Goal: Contribute content

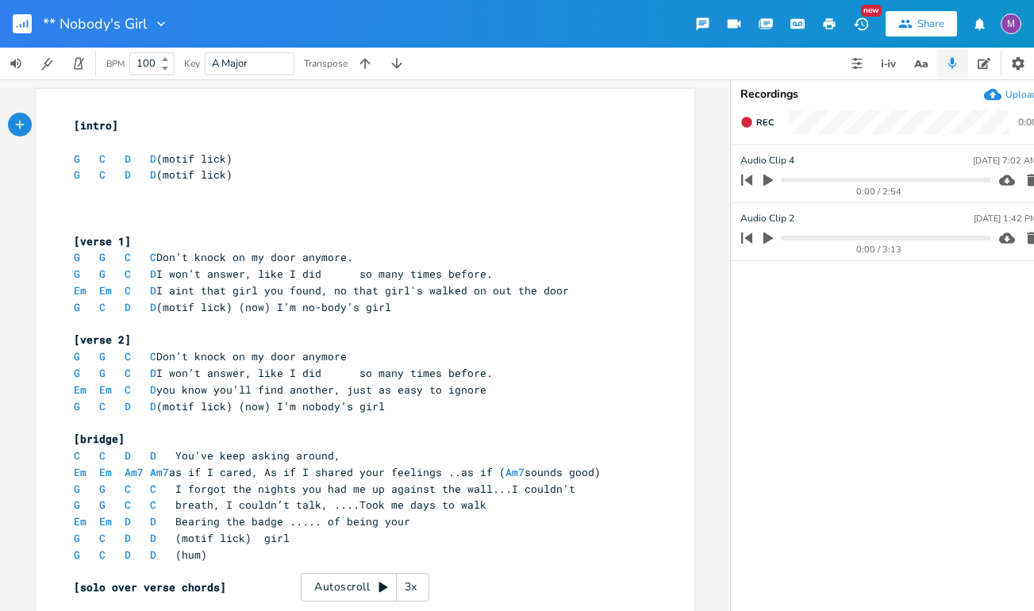
click at [23, 24] on icon "button" at bounding box center [24, 25] width 2 height 6
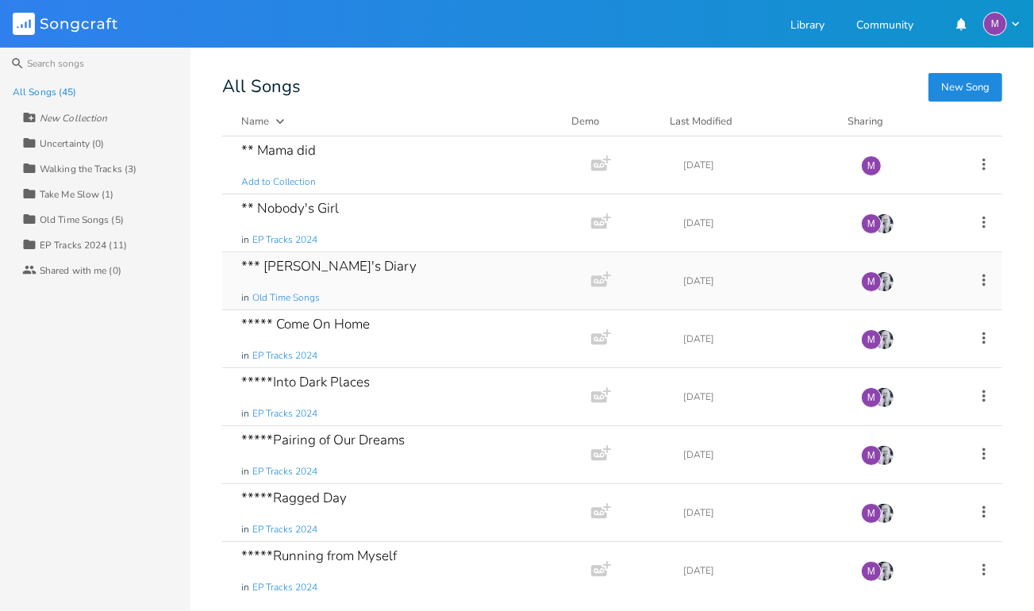
click at [310, 270] on div "*** [PERSON_NAME]'s Diary" at bounding box center [328, 266] width 175 height 13
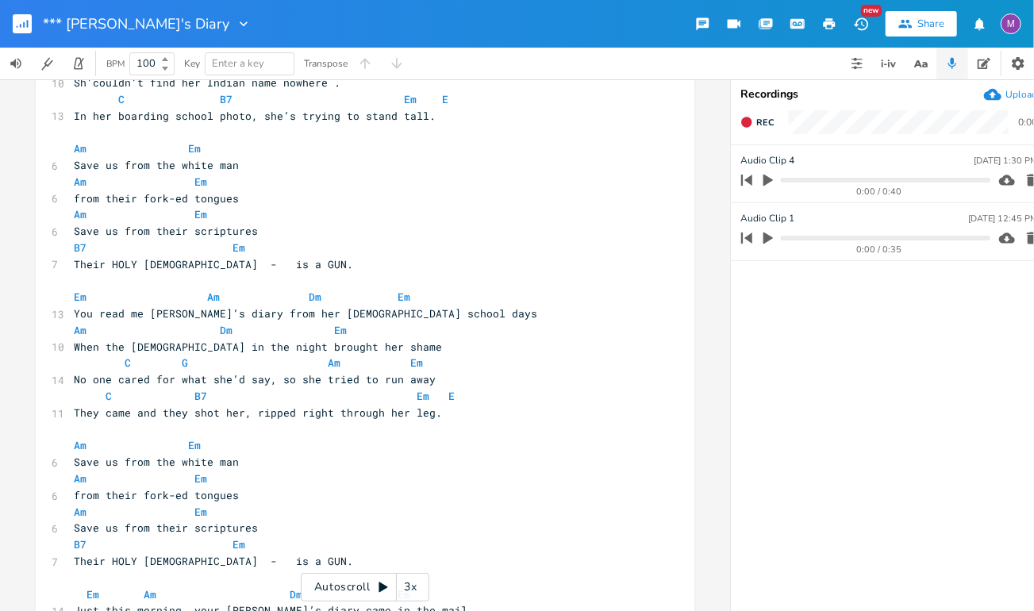
scroll to position [468, 0]
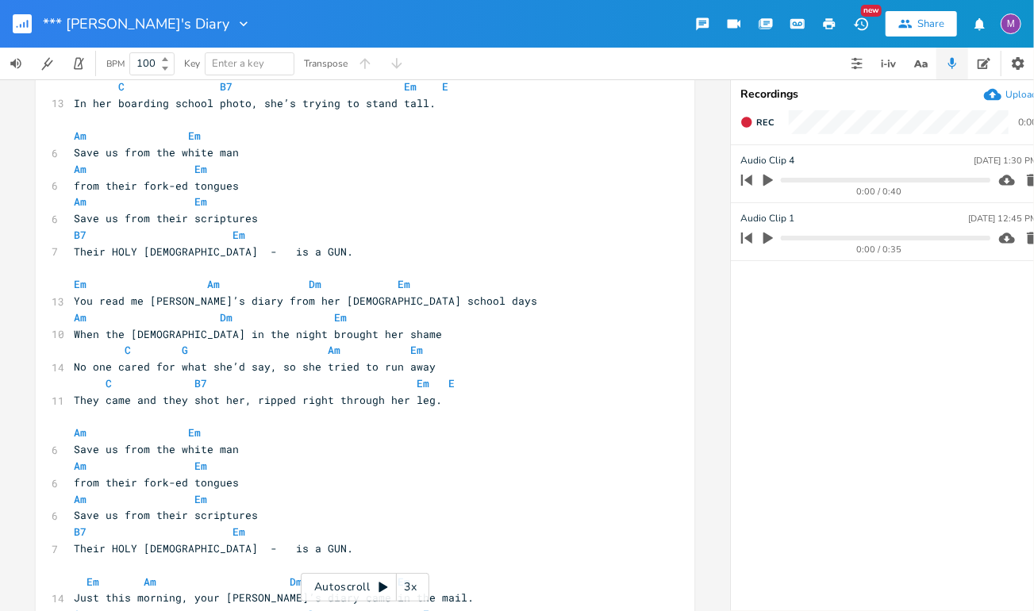
click at [263, 257] on pre "Their HOLY [DEMOGRAPHIC_DATA] - is a GUN." at bounding box center [357, 252] width 573 height 17
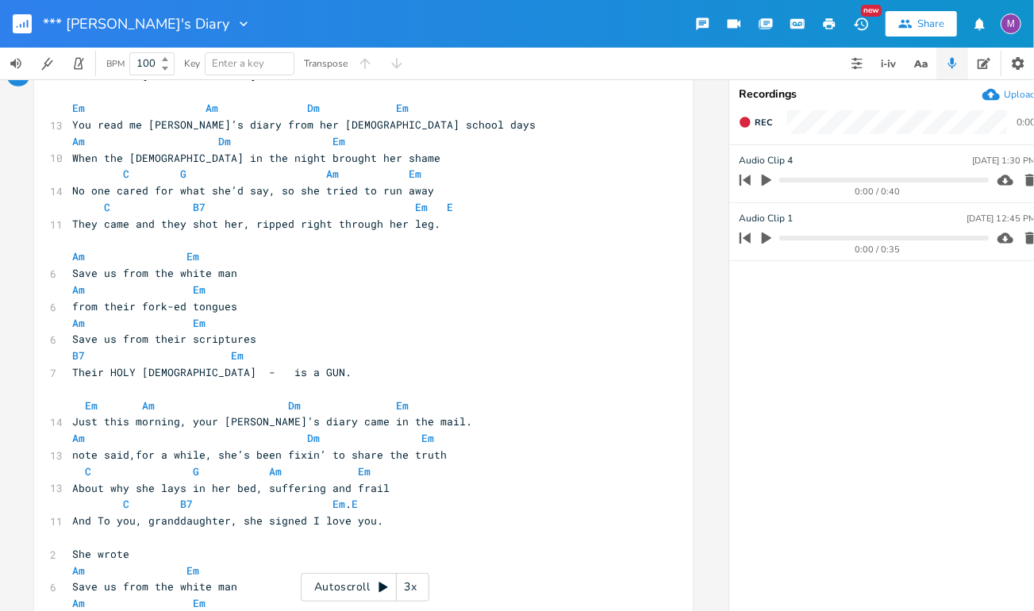
scroll to position [655, 0]
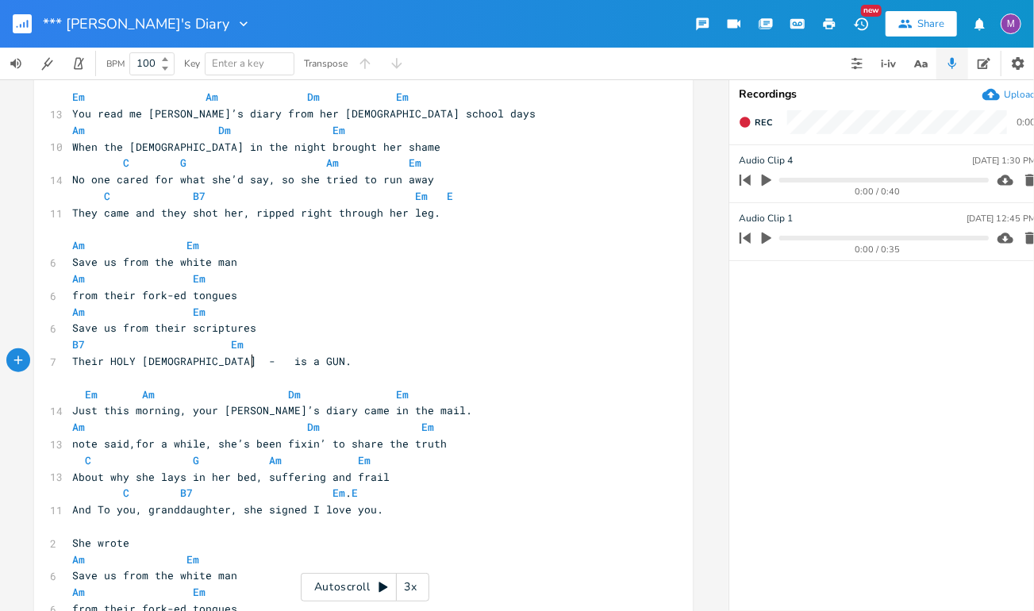
click at [263, 363] on pre "Their HOLY [DEMOGRAPHIC_DATA] - is a GUN." at bounding box center [355, 361] width 573 height 17
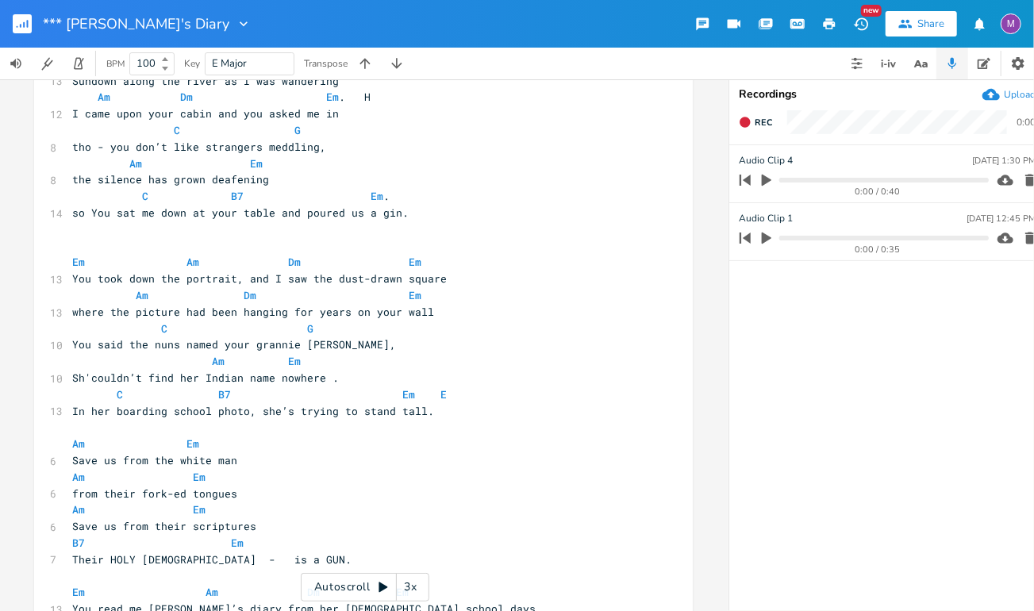
scroll to position [47, 0]
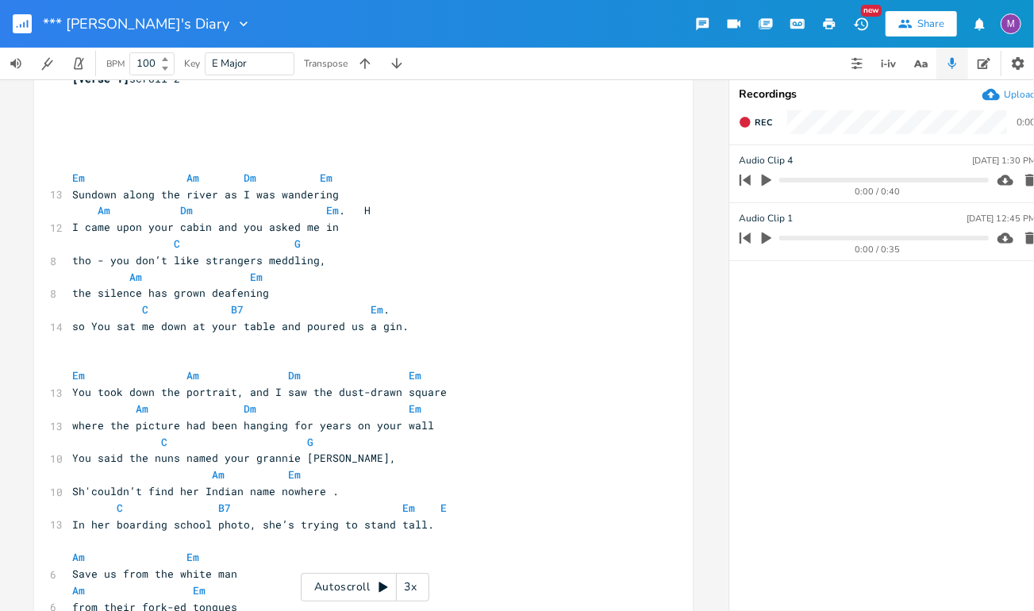
type textarea "Interlude"
click at [406, 594] on div "3x" at bounding box center [411, 587] width 29 height 29
click at [406, 594] on div "4x" at bounding box center [411, 587] width 29 height 29
click at [406, 594] on div "5x" at bounding box center [411, 587] width 29 height 29
click at [406, 594] on div "1x" at bounding box center [411, 587] width 29 height 29
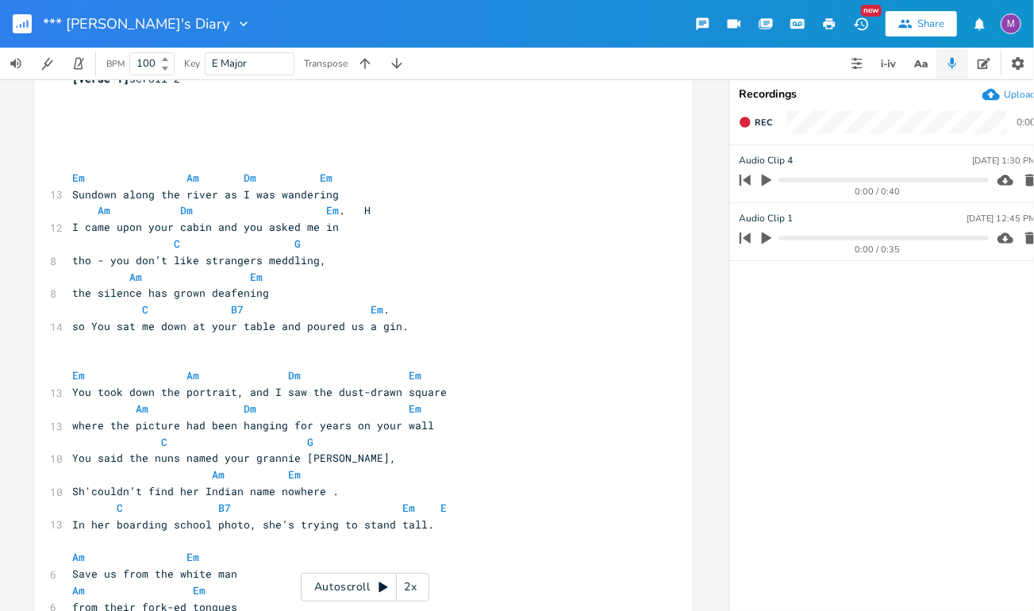
click at [377, 583] on icon at bounding box center [383, 587] width 13 height 13
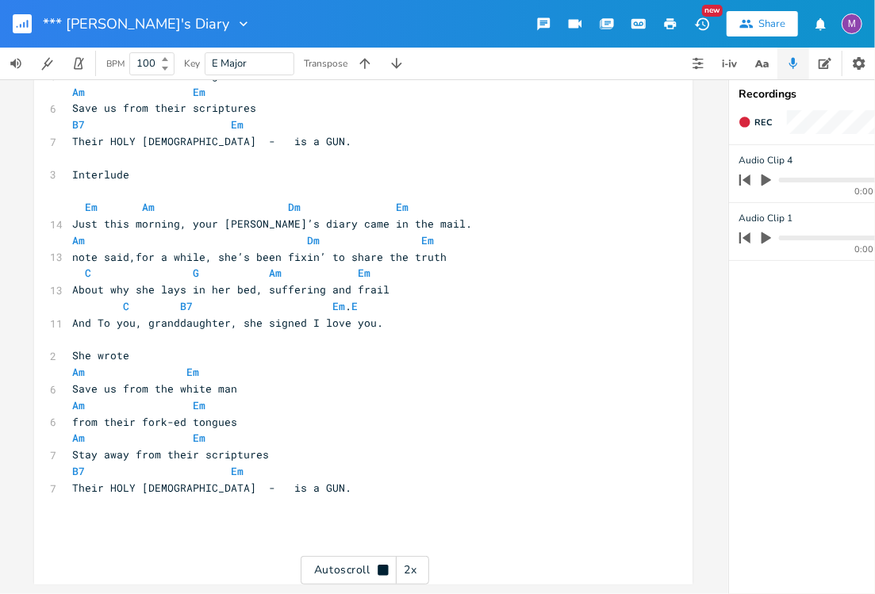
scroll to position [885, 0]
